Goal: Understand process/instructions

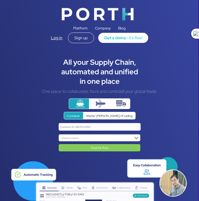
click at [102, 102] on img at bounding box center [101, 104] width 10 height 10
click at [0, 0] on input "radio" at bounding box center [0, 0] width 0 height 0
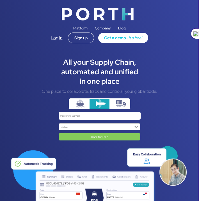
click at [121, 103] on img at bounding box center [121, 104] width 10 height 10
click at [0, 0] on input "radio" at bounding box center [0, 0] width 0 height 0
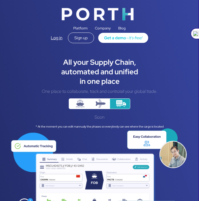
click at [79, 102] on img at bounding box center [80, 104] width 10 height 10
click at [0, 0] on input "radio" at bounding box center [0, 0] width 0 height 0
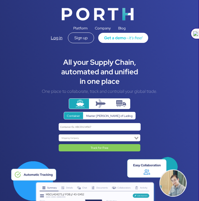
click at [102, 102] on img at bounding box center [101, 104] width 10 height 10
click at [0, 0] on input "radio" at bounding box center [0, 0] width 0 height 0
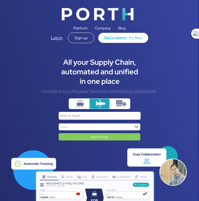
click at [119, 102] on img at bounding box center [121, 104] width 10 height 10
click at [0, 0] on input "radio" at bounding box center [0, 0] width 0 height 0
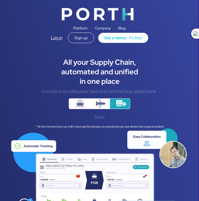
click at [44, 59] on div "All your Supply Chain," at bounding box center [99, 63] width 179 height 10
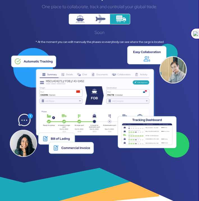
scroll to position [86, 0]
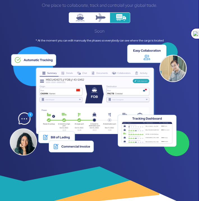
click at [193, 35] on div at bounding box center [195, 33] width 8 height 11
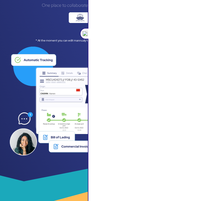
click at [86, 35] on div at bounding box center [84, 33] width 8 height 11
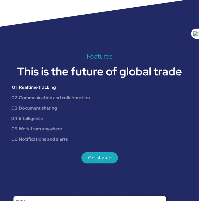
scroll to position [475, 0]
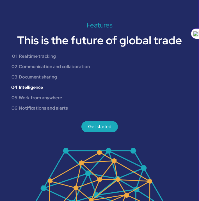
click at [36, 84] on div "Intelligence" at bounding box center [31, 87] width 24 height 6
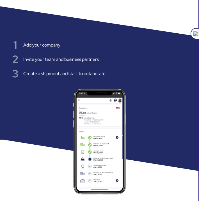
scroll to position [976, 0]
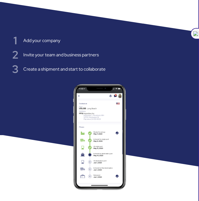
click at [140, 62] on div "3 Create a shipment and start to collaborate" at bounding box center [99, 69] width 179 height 14
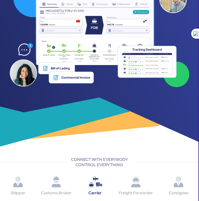
scroll to position [0, 0]
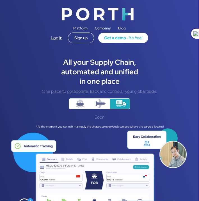
click at [77, 105] on img at bounding box center [80, 104] width 10 height 10
click at [0, 0] on input "radio" at bounding box center [0, 0] width 0 height 0
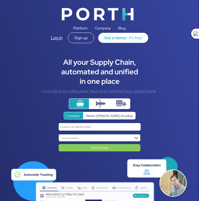
click at [102, 102] on img at bounding box center [101, 104] width 10 height 10
click at [0, 0] on input "radio" at bounding box center [0, 0] width 0 height 0
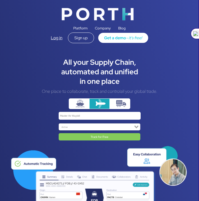
click at [79, 101] on img at bounding box center [80, 104] width 10 height 10
click at [0, 0] on input "radio" at bounding box center [0, 0] width 0 height 0
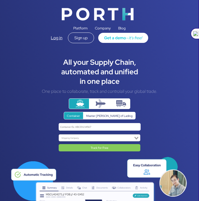
click at [99, 104] on img at bounding box center [101, 104] width 10 height 10
click at [0, 0] on input "radio" at bounding box center [0, 0] width 0 height 0
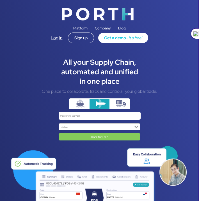
click at [114, 104] on label at bounding box center [120, 103] width 20 height 10
click at [0, 0] on input "radio" at bounding box center [0, 0] width 0 height 0
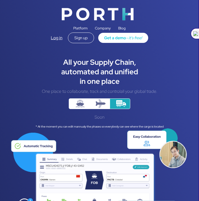
click at [81, 102] on img at bounding box center [80, 104] width 10 height 10
click at [0, 0] on input "radio" at bounding box center [0, 0] width 0 height 0
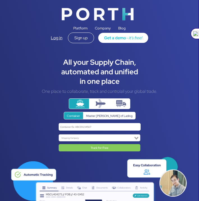
click at [123, 105] on img at bounding box center [121, 104] width 10 height 10
click at [0, 0] on input "radio" at bounding box center [0, 0] width 0 height 0
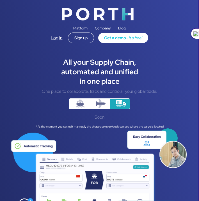
click at [112, 126] on div "* At the moment you can edit mannualy the phases so everybody can see where the…" at bounding box center [99, 127] width 179 height 4
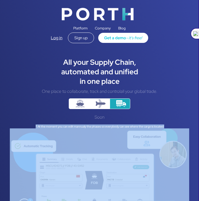
click at [112, 126] on div "* At the moment you can edit mannualy the phases so everybody can see where the…" at bounding box center [99, 127] width 179 height 4
click at [103, 106] on img at bounding box center [101, 104] width 10 height 10
click at [0, 0] on input "radio" at bounding box center [0, 0] width 0 height 0
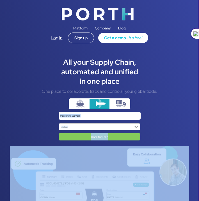
click at [85, 103] on img at bounding box center [80, 104] width 10 height 10
click at [0, 0] on input "radio" at bounding box center [0, 0] width 0 height 0
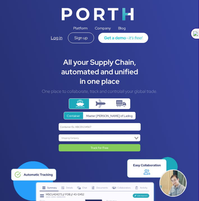
click at [104, 118] on label "Master [PERSON_NAME] of Lading" at bounding box center [109, 115] width 53 height 7
click at [0, 0] on input "Master [PERSON_NAME] of Lading" at bounding box center [0, 0] width 0 height 0
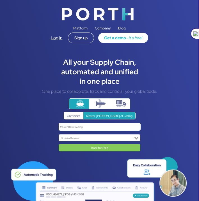
click at [98, 102] on img at bounding box center [101, 104] width 10 height 10
click at [0, 0] on input "radio" at bounding box center [0, 0] width 0 height 0
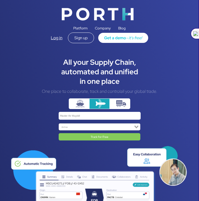
click at [118, 102] on img at bounding box center [121, 104] width 10 height 10
click at [0, 0] on input "radio" at bounding box center [0, 0] width 0 height 0
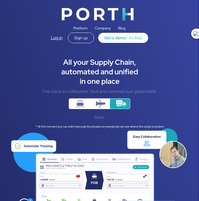
click at [86, 102] on label at bounding box center [79, 103] width 20 height 10
click at [0, 0] on input "radio" at bounding box center [0, 0] width 0 height 0
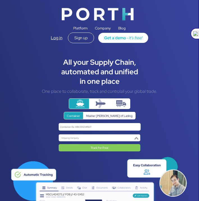
click at [78, 139] on input "Search for option" at bounding box center [96, 138] width 74 height 4
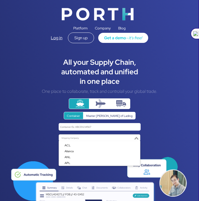
click at [79, 138] on input "Search for option" at bounding box center [96, 138] width 74 height 4
click at [112, 136] on div "Search for option" at bounding box center [96, 138] width 75 height 6
